Goal: Transaction & Acquisition: Purchase product/service

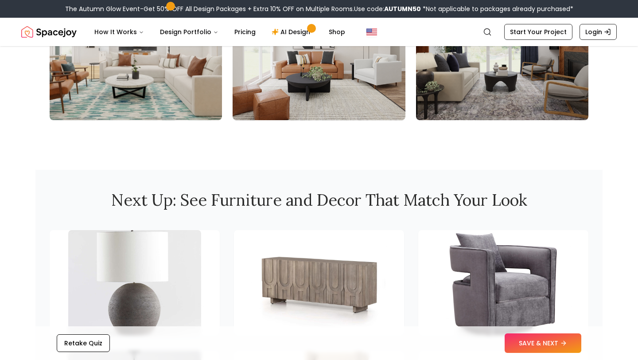
scroll to position [1075, 0]
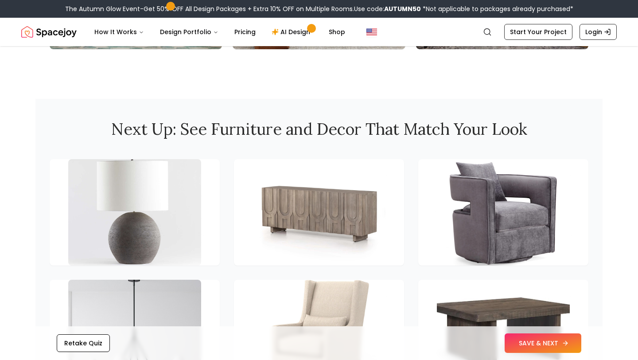
click at [526, 340] on button "SAVE & NEXT" at bounding box center [543, 342] width 77 height 19
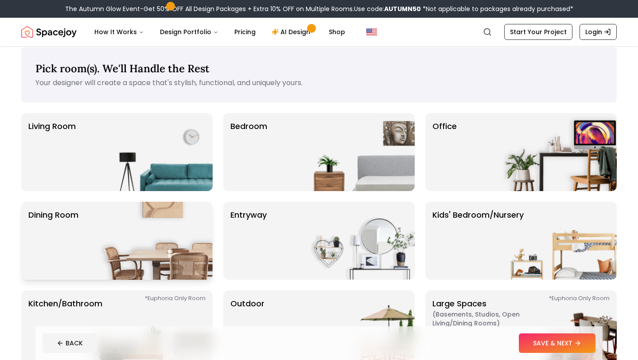
scroll to position [4, 0]
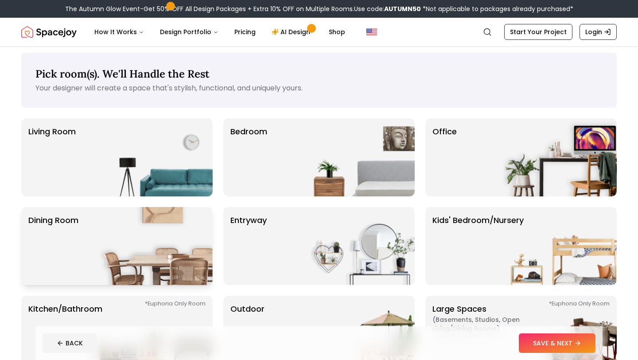
click at [121, 146] on img at bounding box center [155, 157] width 113 height 78
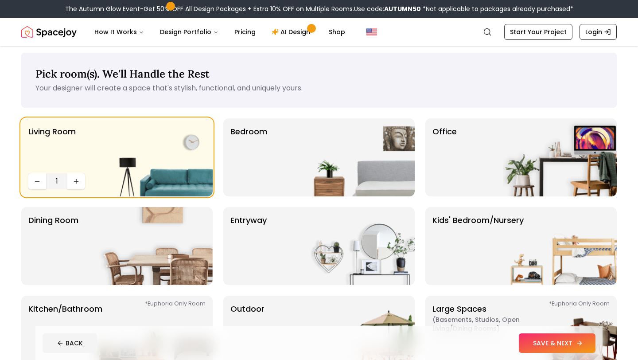
click at [527, 341] on button "SAVE & NEXT" at bounding box center [557, 342] width 77 height 19
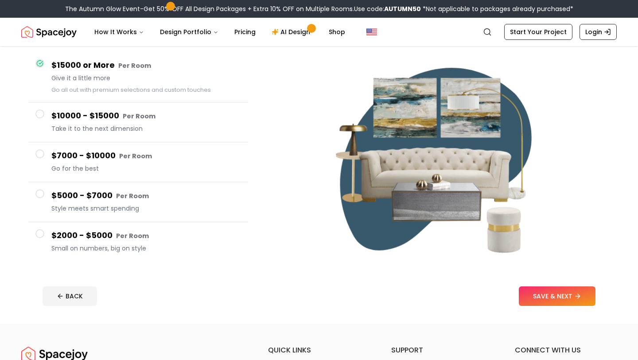
scroll to position [78, 0]
click at [118, 238] on small "Per Room" at bounding box center [132, 235] width 33 height 9
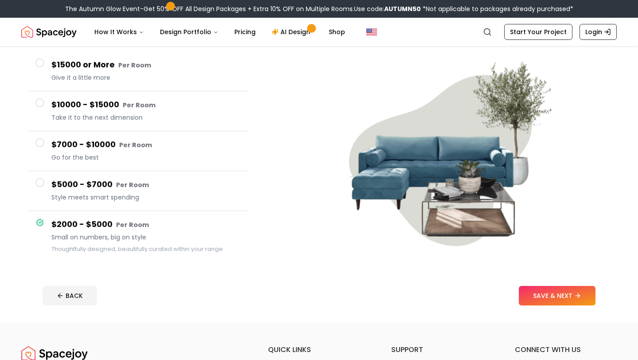
click at [108, 185] on h4 "$5000 - $7000 Per Room" at bounding box center [146, 184] width 190 height 13
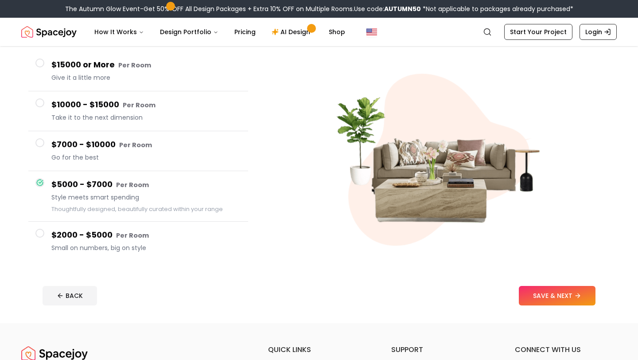
click at [108, 154] on span "Go for the best" at bounding box center [146, 157] width 190 height 9
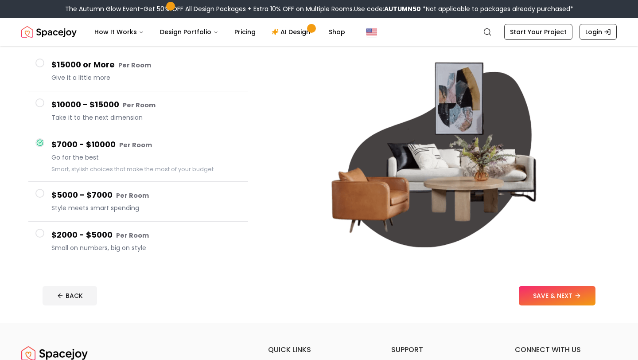
click at [109, 191] on h4 "$5000 - $7000 Per Room" at bounding box center [146, 195] width 190 height 13
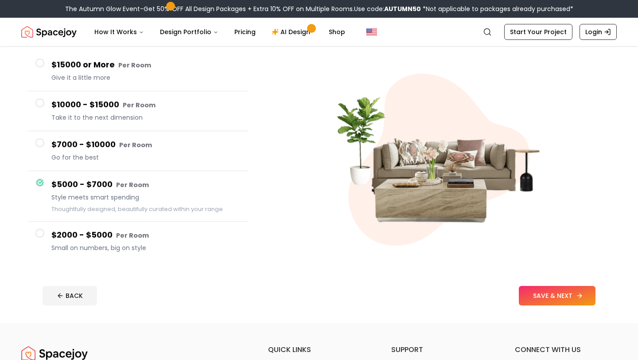
click at [567, 289] on button "SAVE & NEXT" at bounding box center [557, 295] width 77 height 19
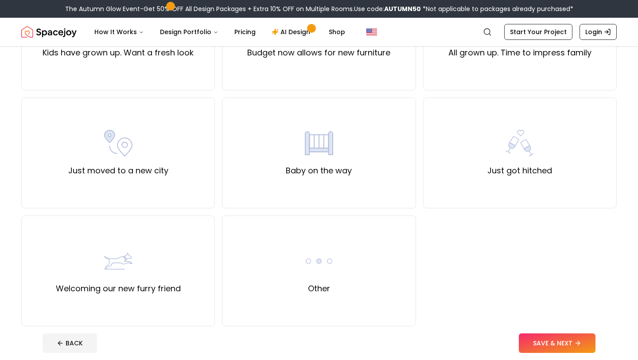
scroll to position [275, 0]
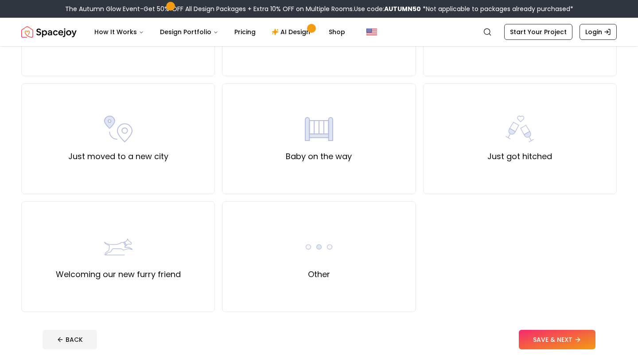
click at [339, 231] on div "Other" at bounding box center [319, 256] width 194 height 111
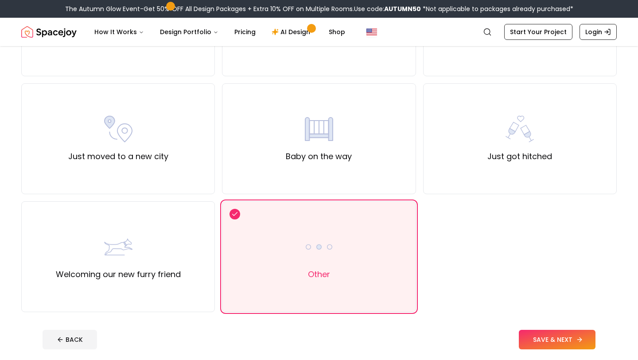
click at [575, 335] on button "SAVE & NEXT" at bounding box center [557, 339] width 77 height 19
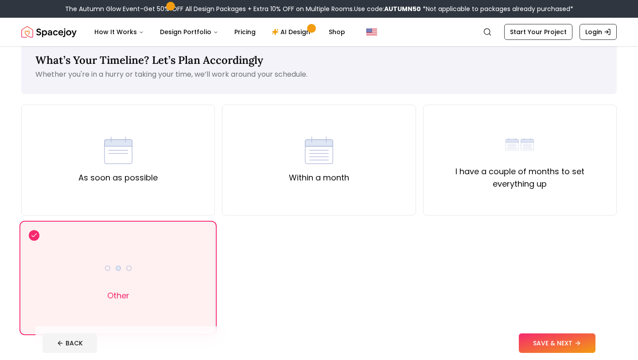
scroll to position [25, 0]
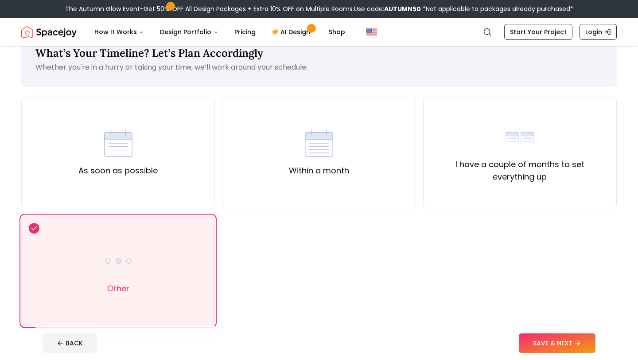
click at [539, 328] on footer "BACK SAVE & NEXT" at bounding box center [318, 343] width 567 height 34
click at [542, 343] on button "SAVE & NEXT" at bounding box center [557, 342] width 77 height 19
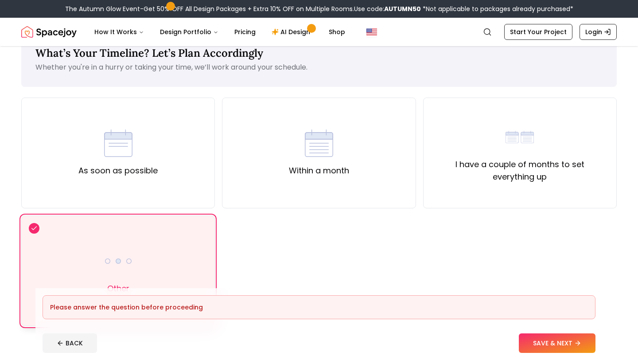
click at [166, 242] on div "Other" at bounding box center [118, 270] width 194 height 111
click at [534, 343] on button "SAVE & NEXT" at bounding box center [557, 342] width 77 height 19
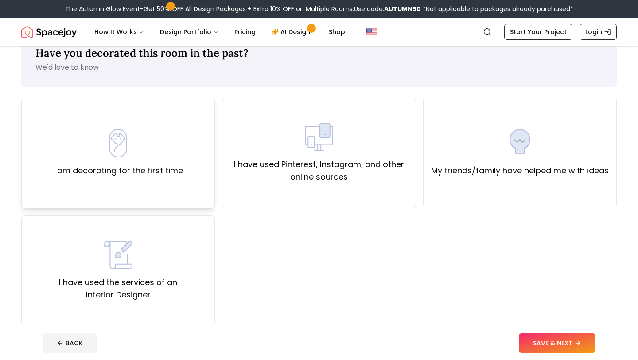
click at [174, 153] on div "I am decorating for the first time" at bounding box center [118, 153] width 130 height 48
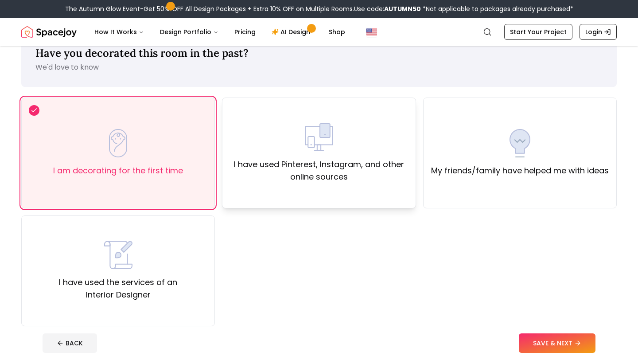
click at [275, 157] on div "I have used Pinterest, Instagram, and other online sources" at bounding box center [319, 153] width 179 height 60
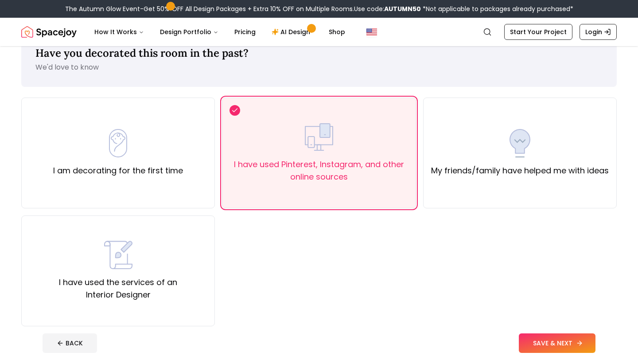
click at [556, 342] on button "SAVE & NEXT" at bounding box center [557, 342] width 77 height 19
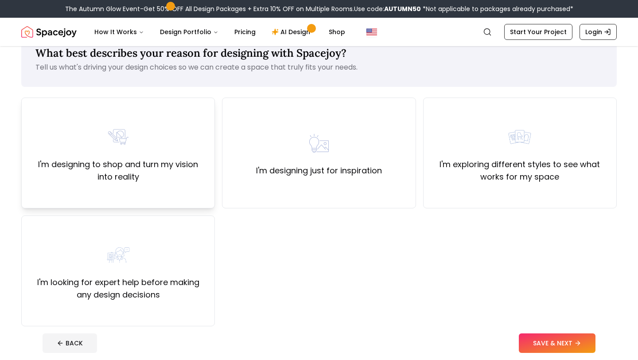
click at [160, 162] on label "I'm designing to shop and turn my vision into reality" at bounding box center [118, 170] width 179 height 25
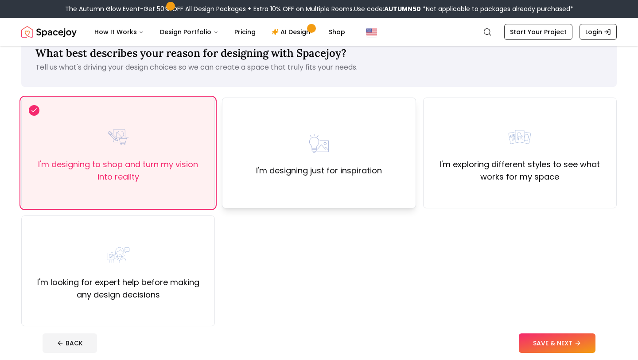
click at [331, 190] on div "I'm designing just for inspiration" at bounding box center [319, 152] width 194 height 111
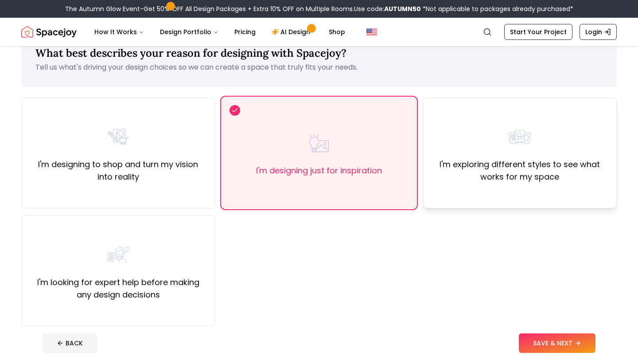
click at [522, 179] on label "I'm exploring different styles to see what works for my space" at bounding box center [520, 170] width 179 height 25
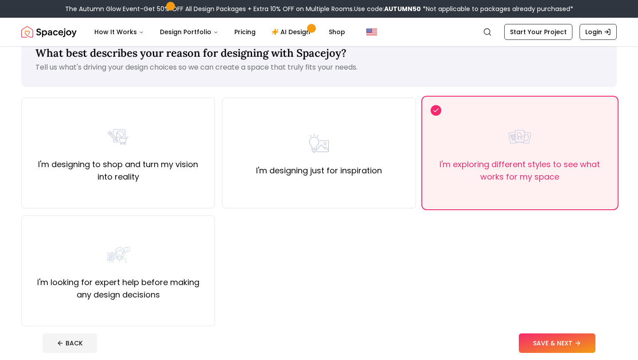
click at [541, 359] on footer "BACK SAVE & NEXT" at bounding box center [318, 343] width 567 height 34
click at [541, 342] on button "SAVE & NEXT" at bounding box center [557, 342] width 77 height 19
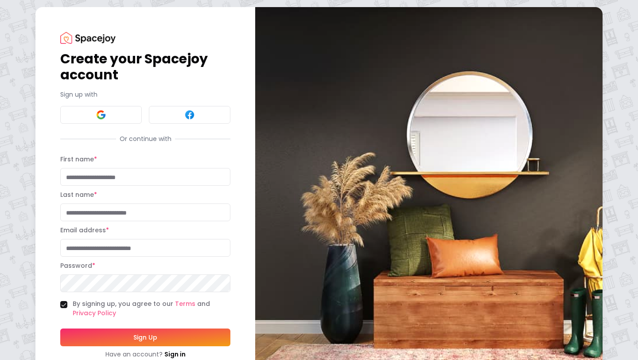
click at [144, 175] on input "First name *" at bounding box center [145, 177] width 170 height 18
type input "*******"
type input "****"
type input "**********"
click at [60, 328] on button "Sign Up" at bounding box center [145, 337] width 170 height 18
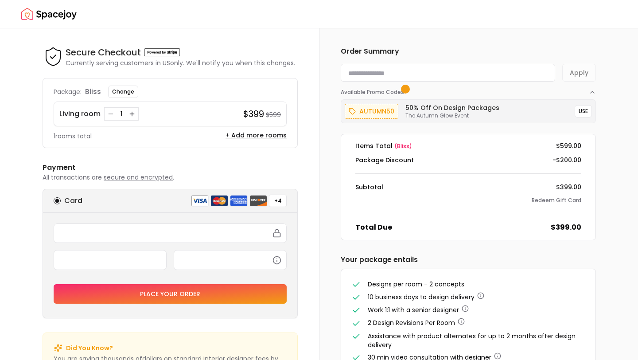
click at [169, 158] on div "Secure Checkout Secure Checkout Currently serving customers in US only. We'll n…" at bounding box center [170, 214] width 255 height 337
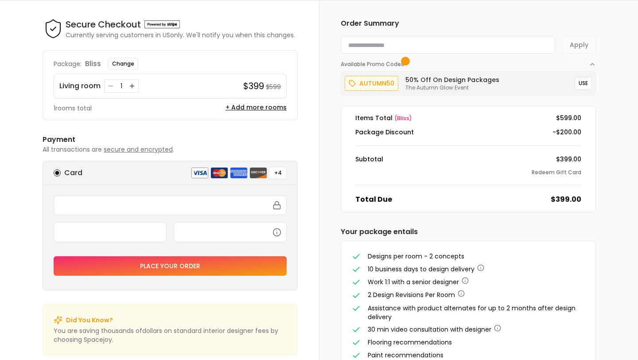
scroll to position [55, 0]
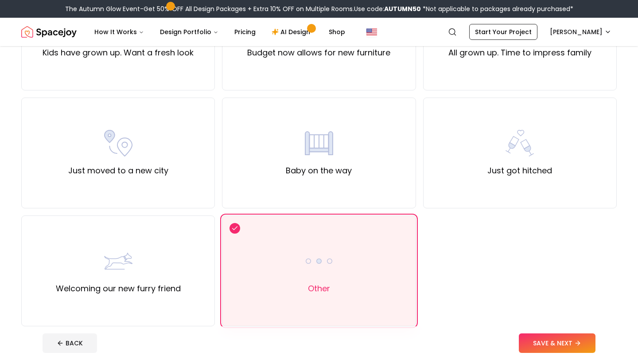
scroll to position [275, 0]
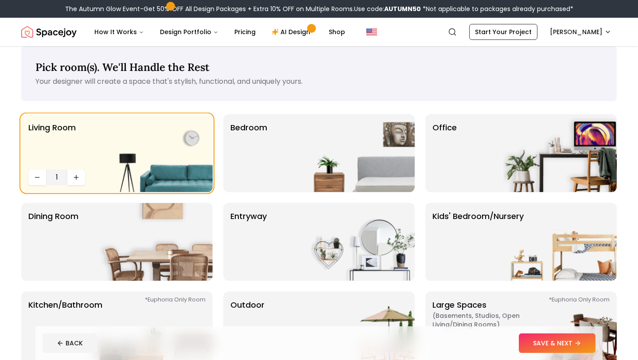
scroll to position [4, 0]
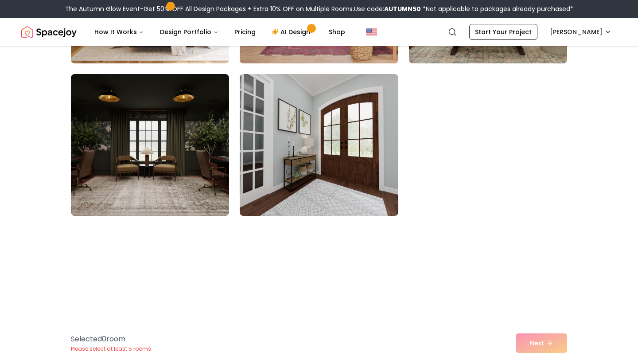
scroll to position [1002, 0]
